Goal: Find specific page/section

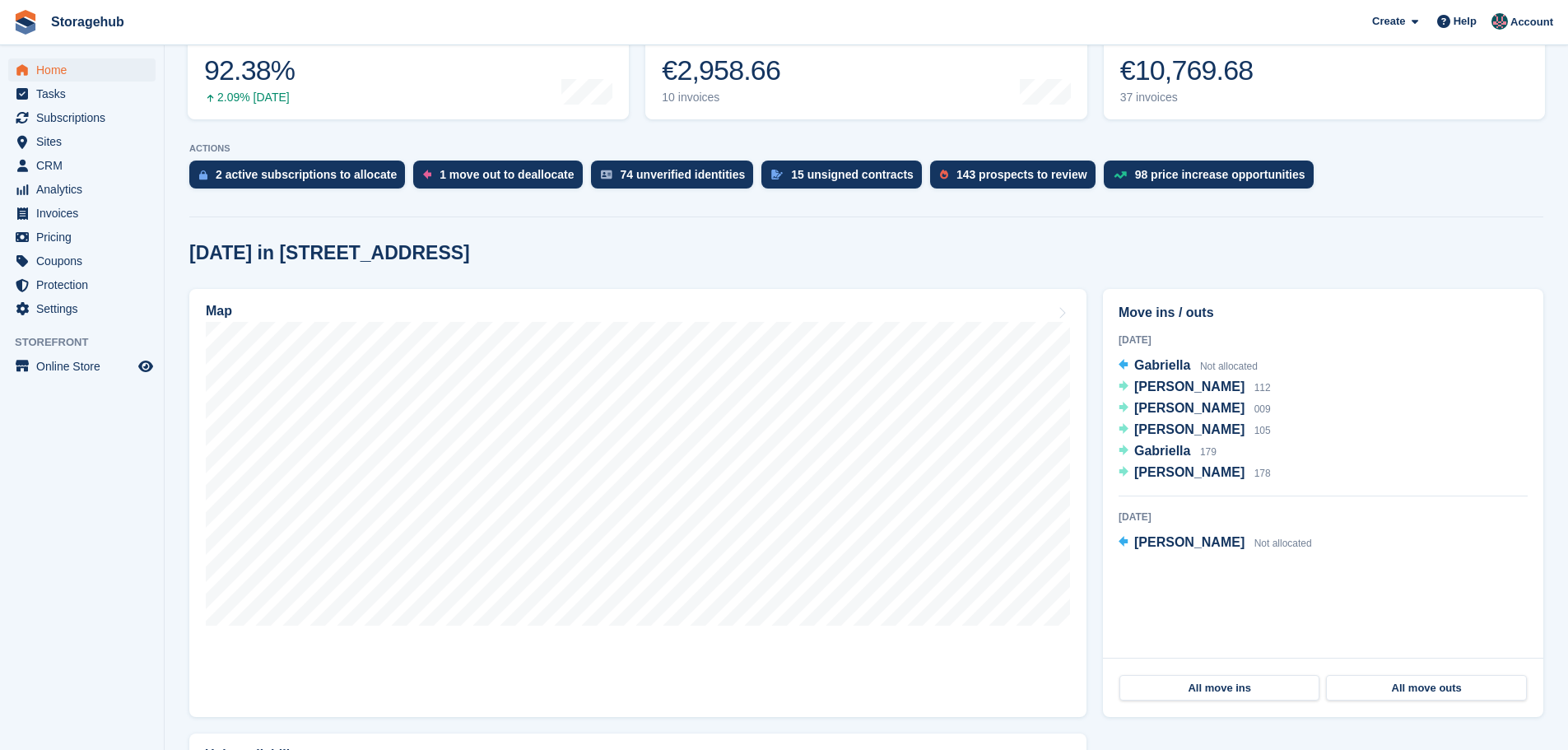
scroll to position [329, 0]
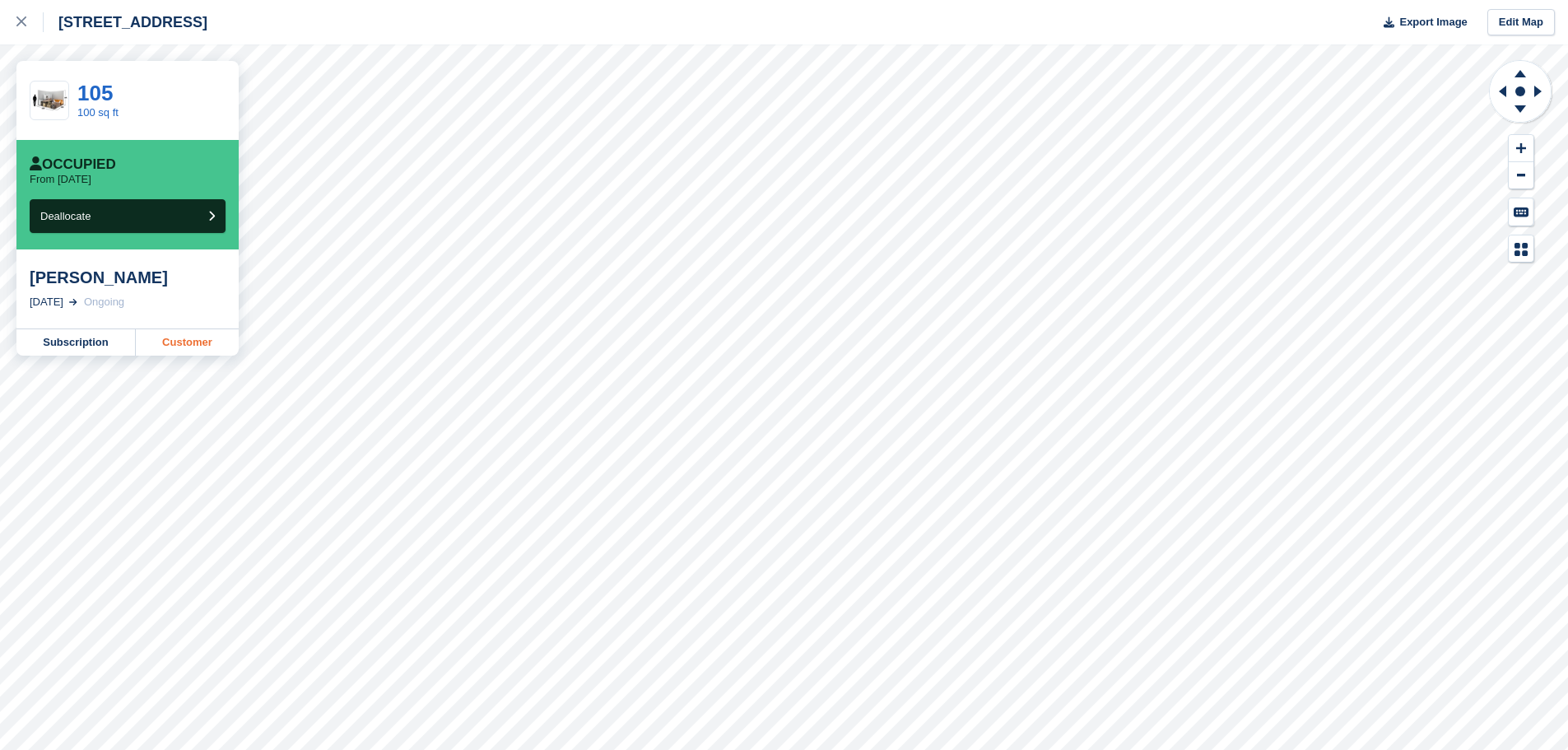
click at [168, 339] on link "Customer" at bounding box center [187, 342] width 103 height 26
click at [977, 26] on div "5 Fern Road, Sandyford, Dublin, D18 V6R3 Export Image Edit Map" at bounding box center [784, 22] width 1568 height 45
